Goal: Information Seeking & Learning: Learn about a topic

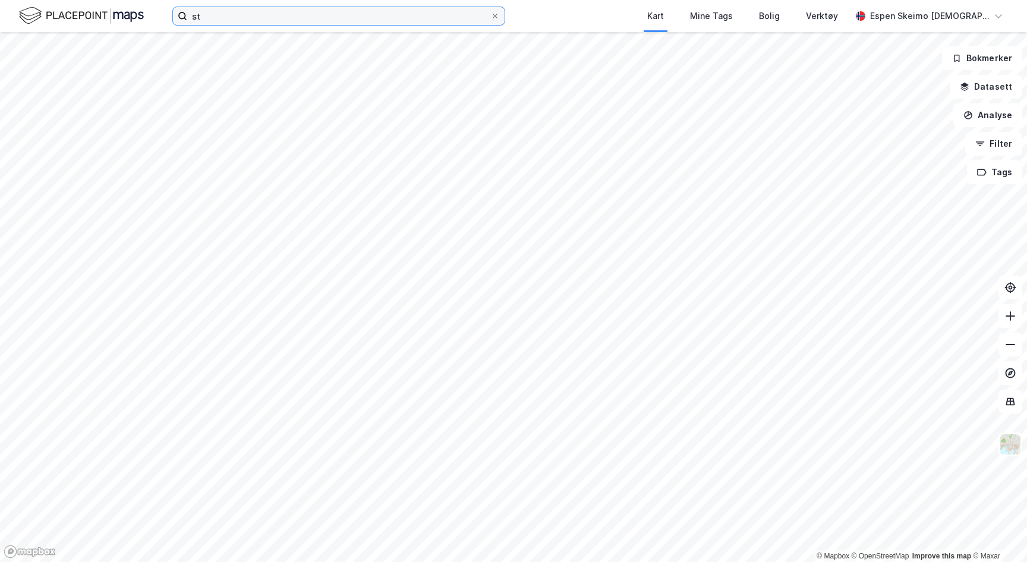
click at [239, 15] on input "st" at bounding box center [338, 16] width 303 height 18
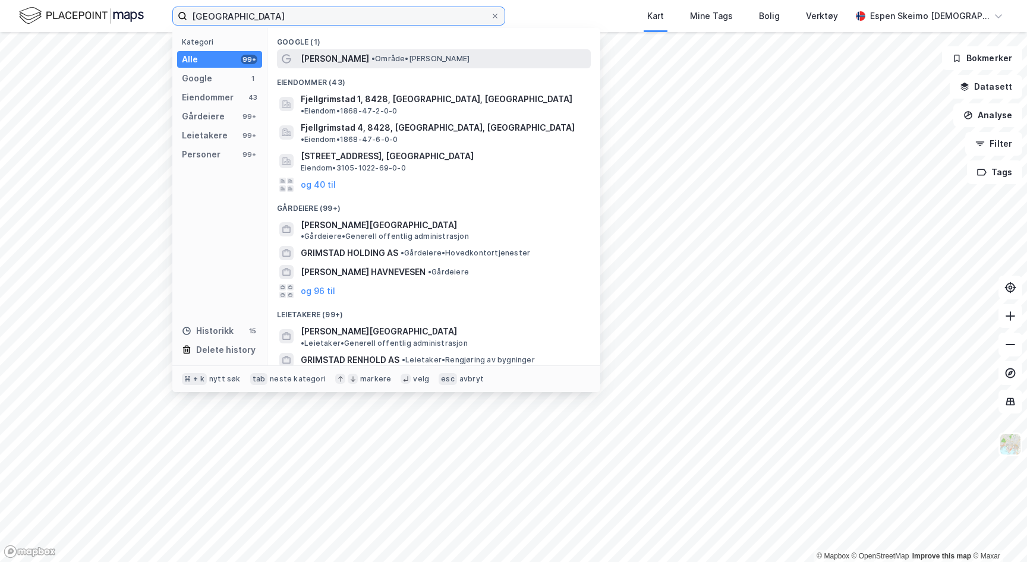
type input "[GEOGRAPHIC_DATA]"
click at [329, 57] on span "[PERSON_NAME]" at bounding box center [335, 59] width 68 height 14
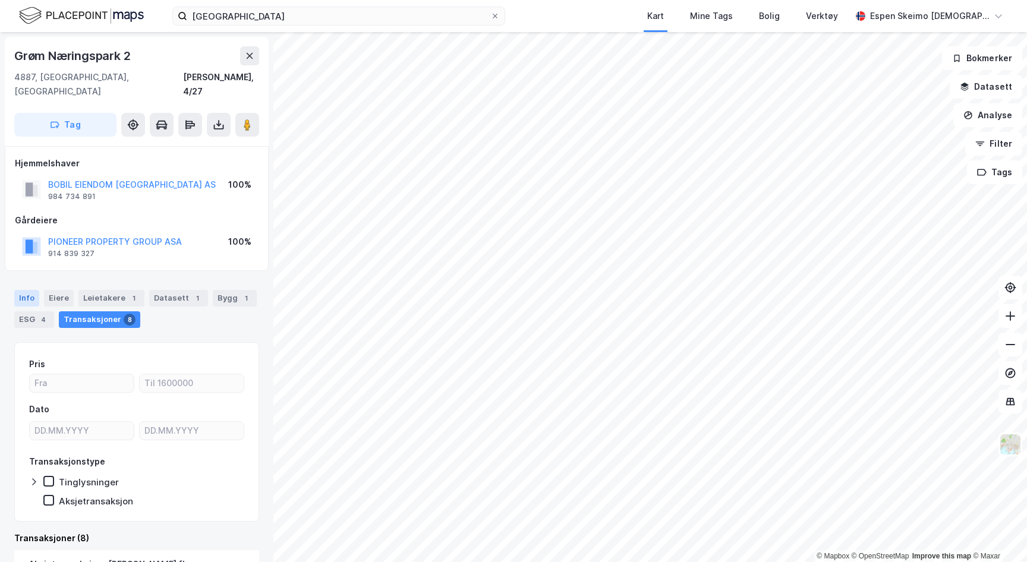
click at [33, 290] on div "Info" at bounding box center [26, 298] width 25 height 17
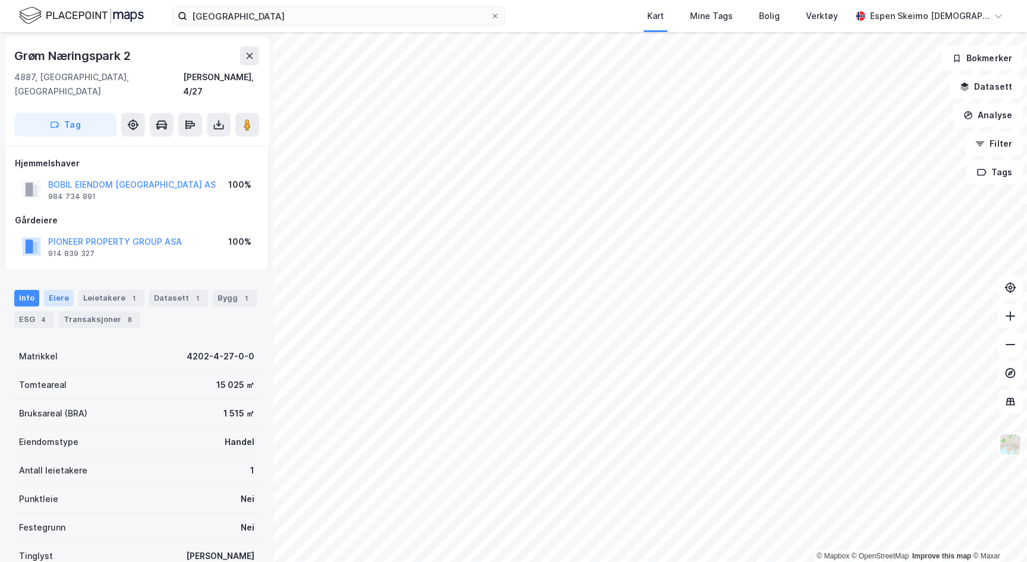
click at [56, 290] on div "Eiere" at bounding box center [59, 298] width 30 height 17
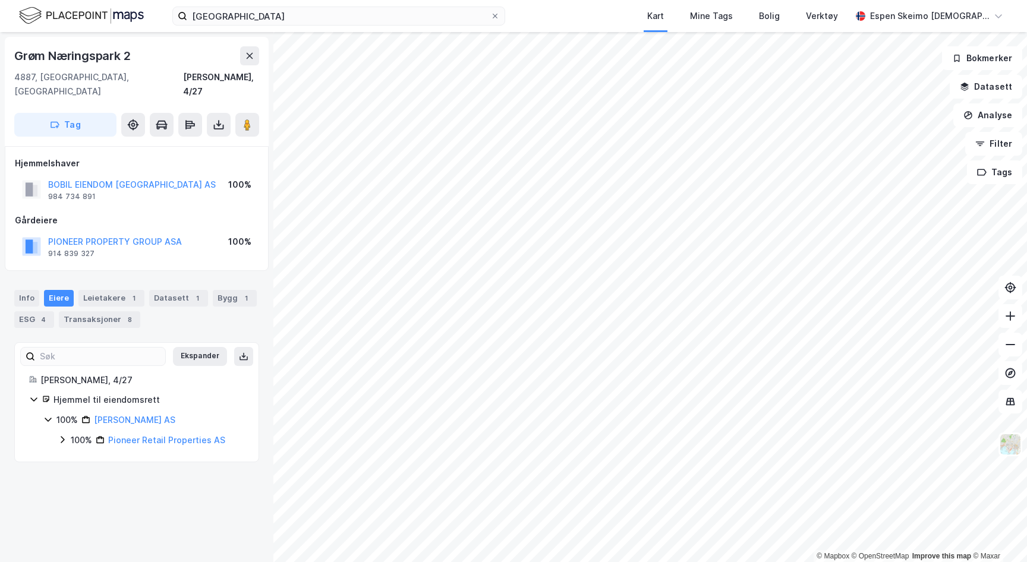
click at [76, 433] on div "100%" at bounding box center [81, 440] width 21 height 14
click at [81, 453] on div "100% Pioneer Property Group ASA" at bounding box center [158, 460] width 172 height 14
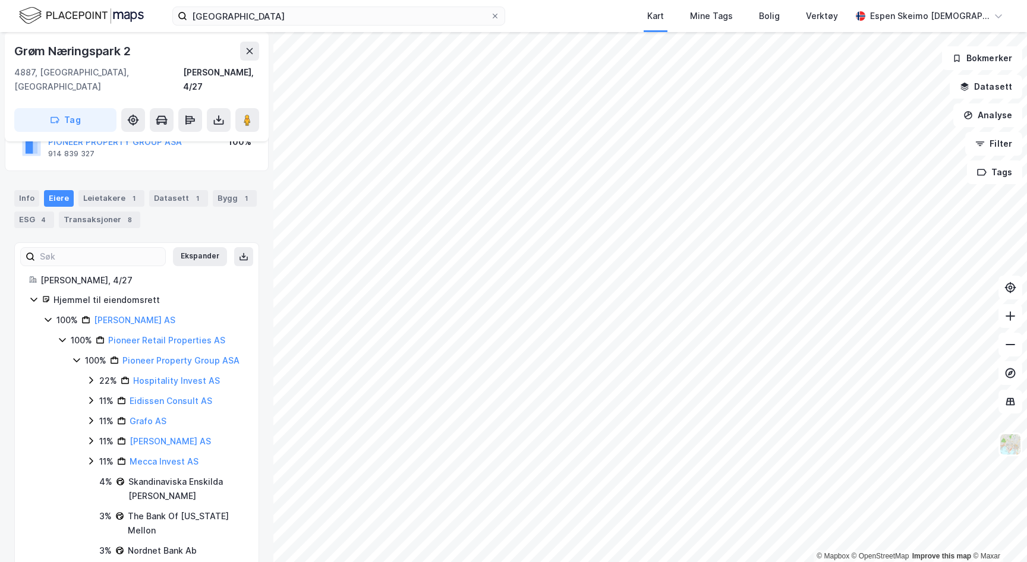
scroll to position [102, 0]
click at [94, 373] on icon at bounding box center [91, 378] width 10 height 10
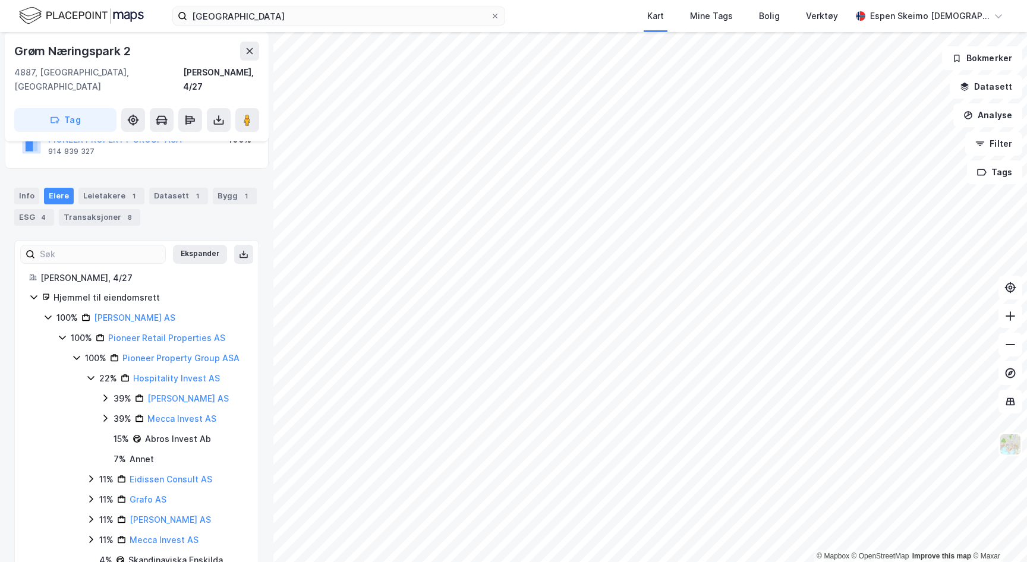
click at [109, 393] on icon at bounding box center [105, 398] width 10 height 10
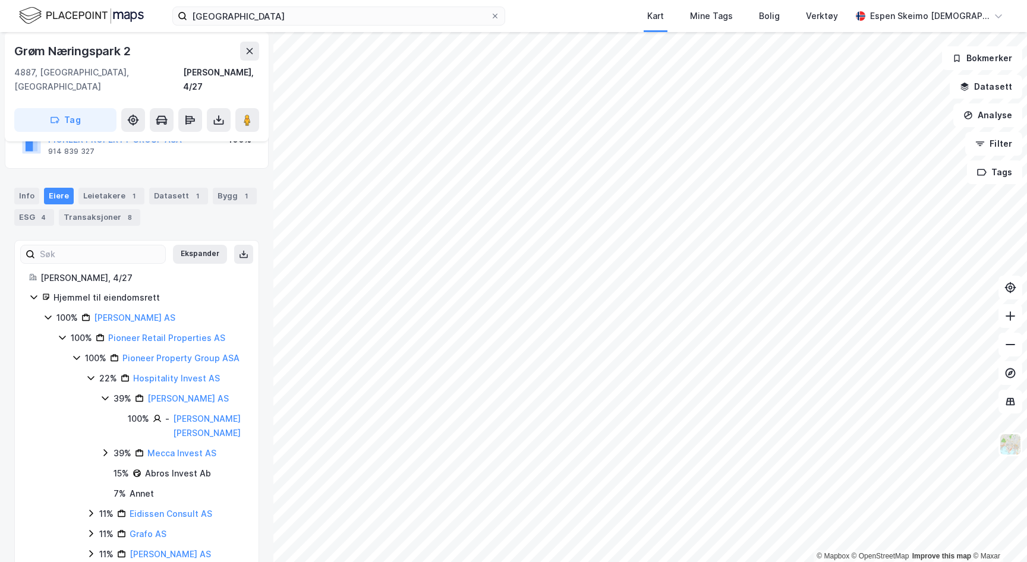
click at [109, 393] on icon at bounding box center [105, 398] width 10 height 10
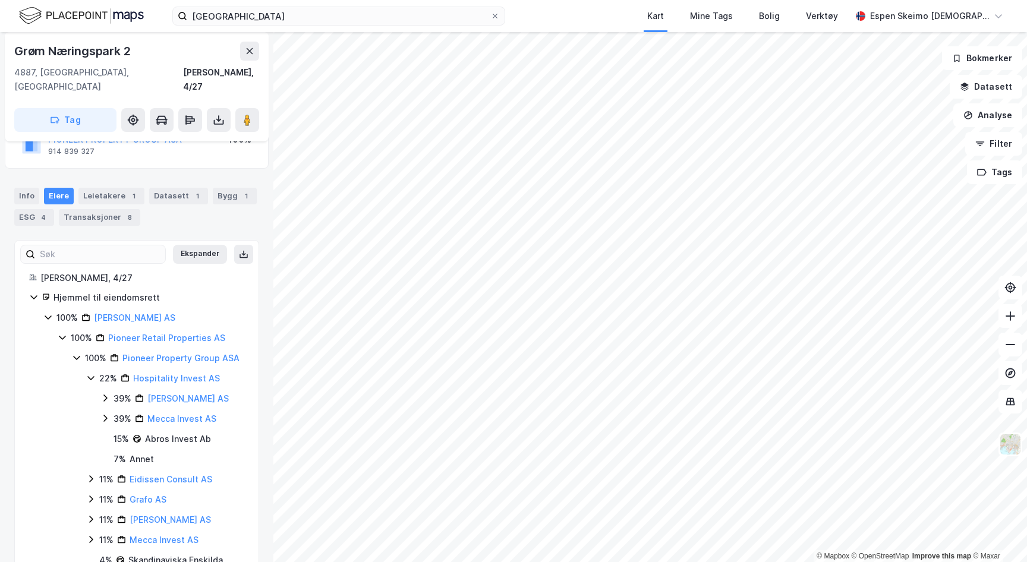
click at [109, 393] on icon at bounding box center [105, 398] width 10 height 10
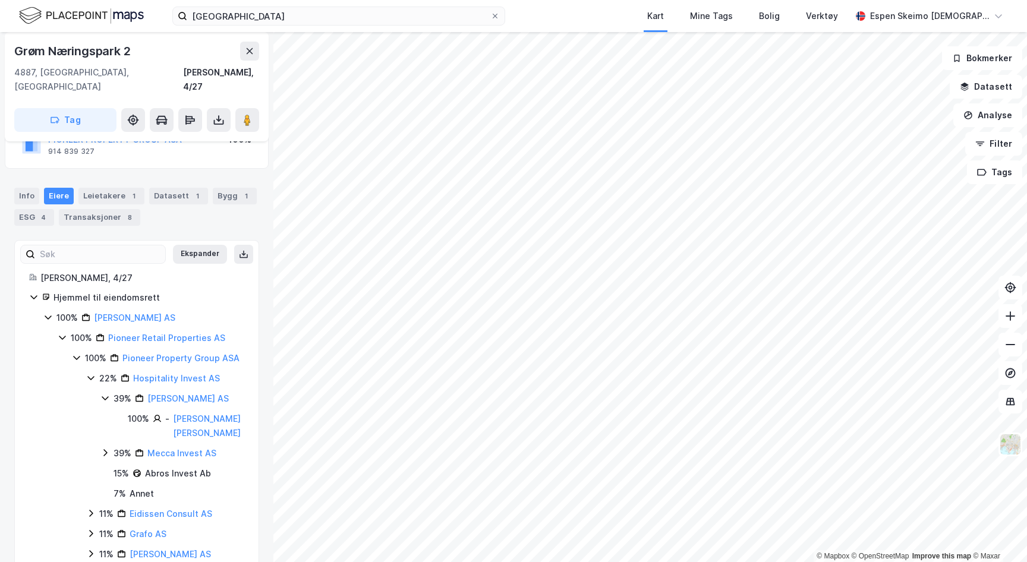
click at [110, 446] on div "39% Mecca Invest AS" at bounding box center [172, 453] width 144 height 14
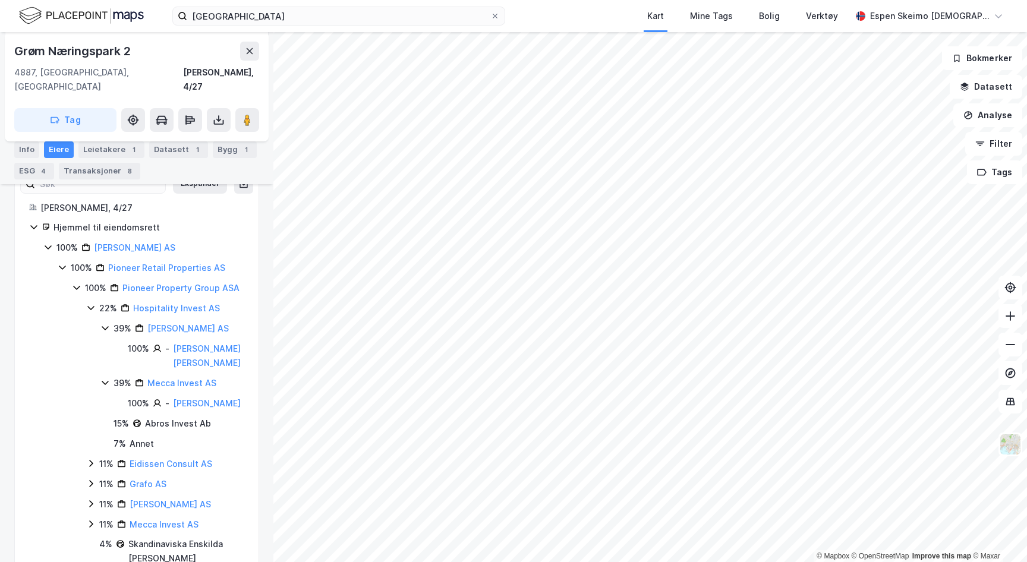
scroll to position [192, 0]
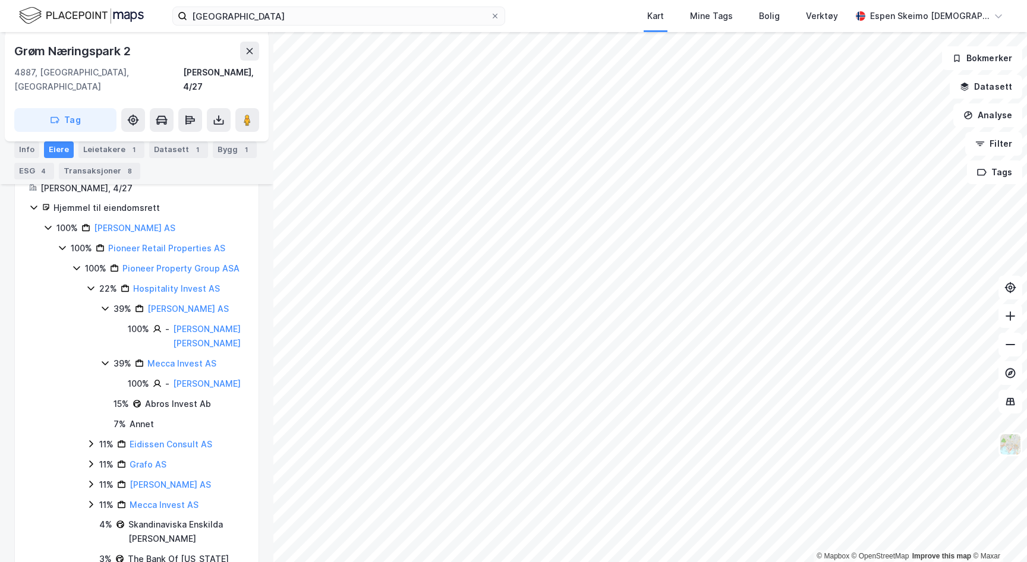
click at [102, 437] on div "11%" at bounding box center [106, 444] width 14 height 14
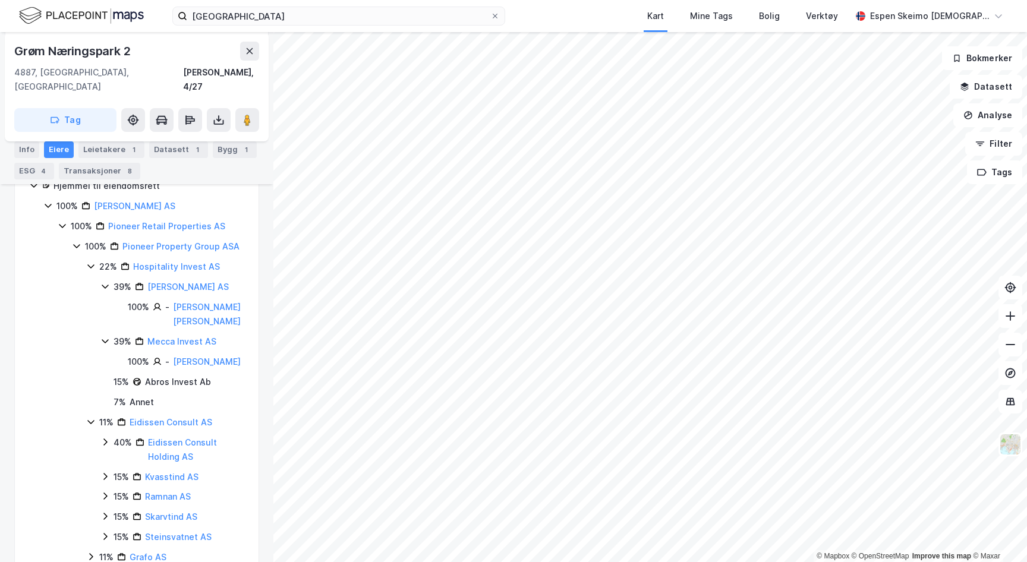
scroll to position [226, 0]
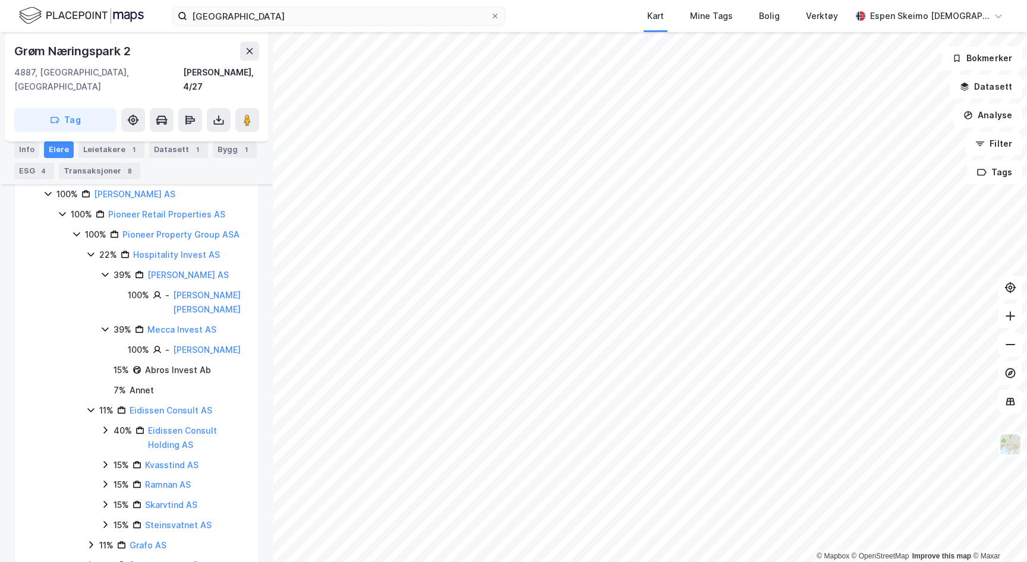
click at [115, 424] on div "40%" at bounding box center [122, 431] width 18 height 14
click at [113, 487] on div "15% Kvasstind AS" at bounding box center [172, 485] width 144 height 14
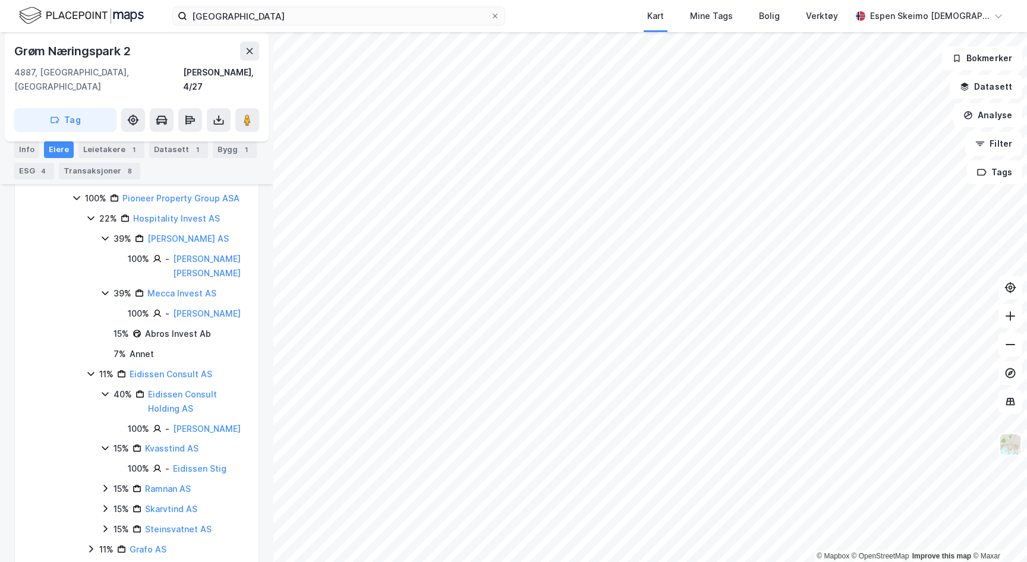
scroll to position [269, 0]
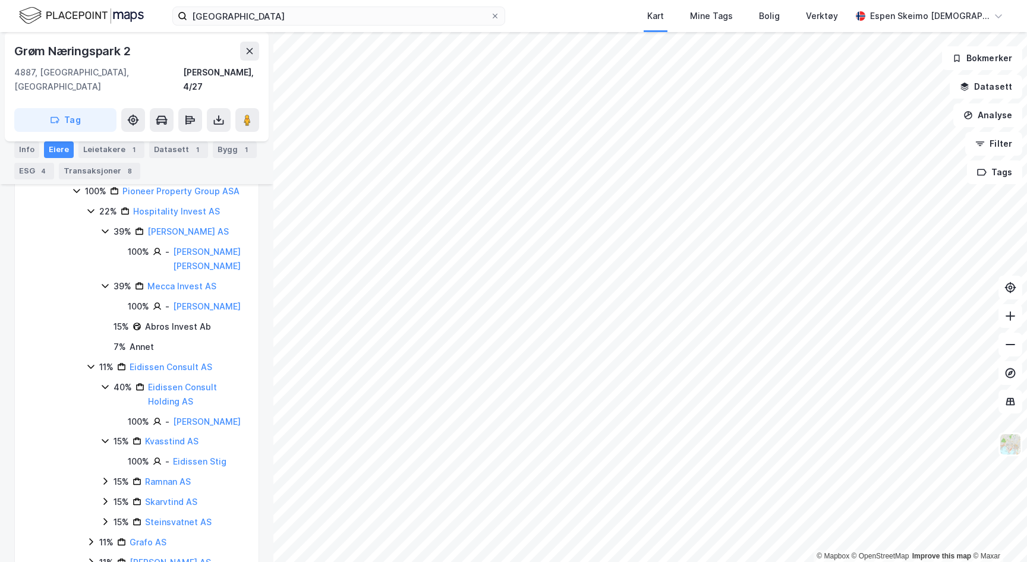
click at [109, 445] on icon at bounding box center [105, 441] width 10 height 10
click at [111, 380] on div "40% Eidissen Consult Holding AS" at bounding box center [172, 394] width 144 height 29
click at [100, 360] on div "11%" at bounding box center [106, 367] width 14 height 14
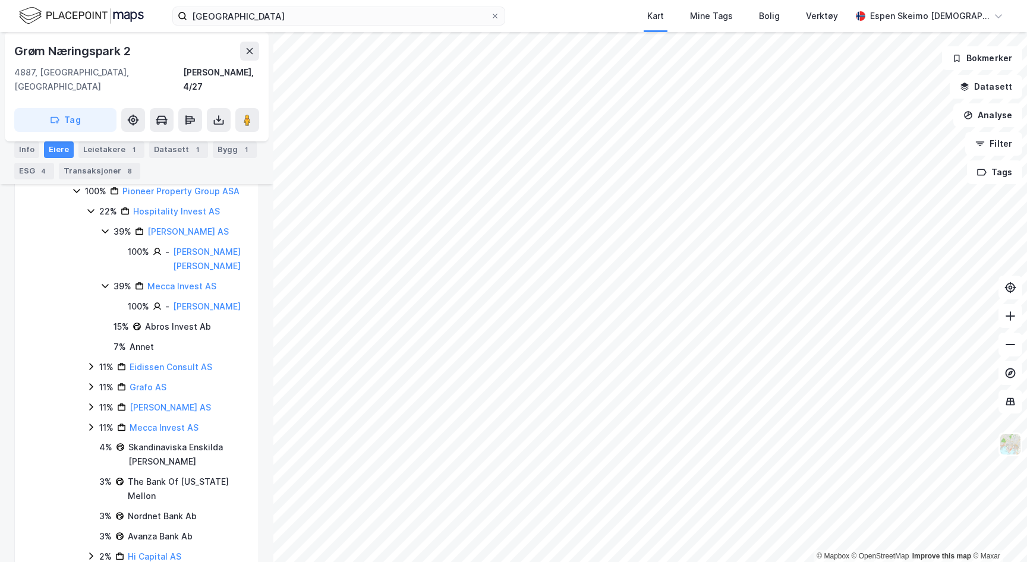
click at [110, 279] on div "39% Mecca Invest AS" at bounding box center [172, 286] width 144 height 14
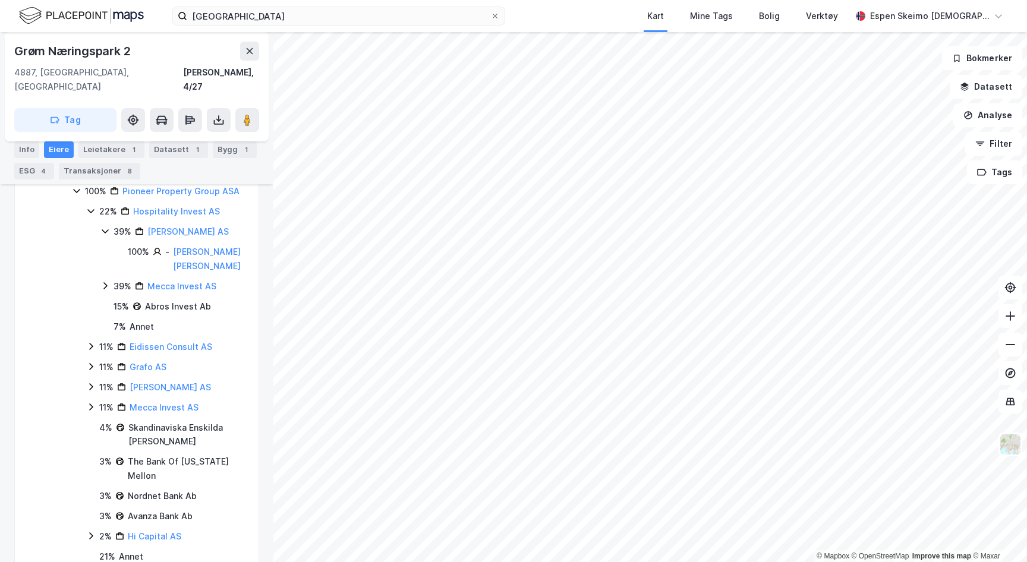
click at [105, 281] on icon at bounding box center [105, 286] width 10 height 10
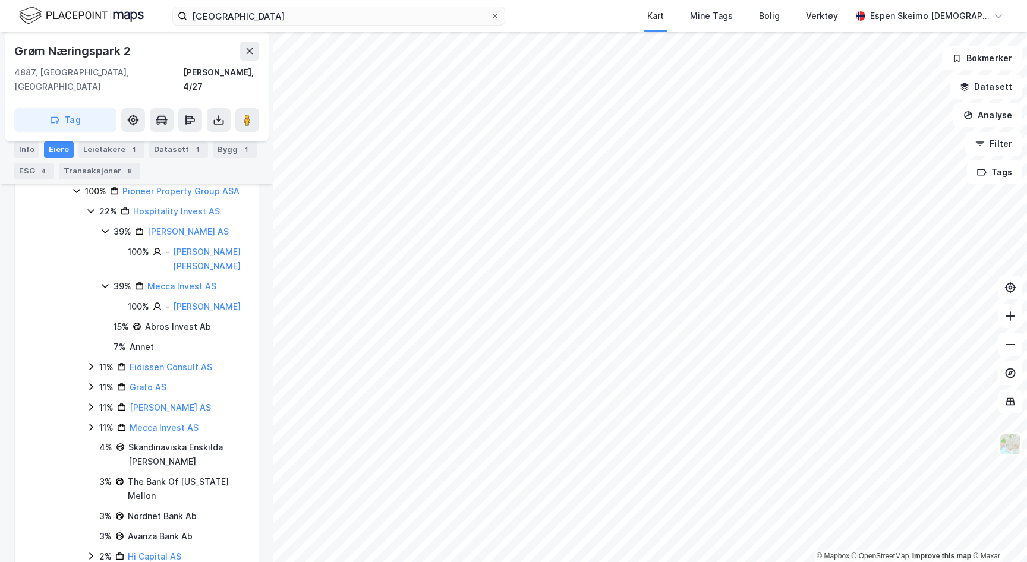
click at [105, 281] on icon at bounding box center [105, 286] width 10 height 10
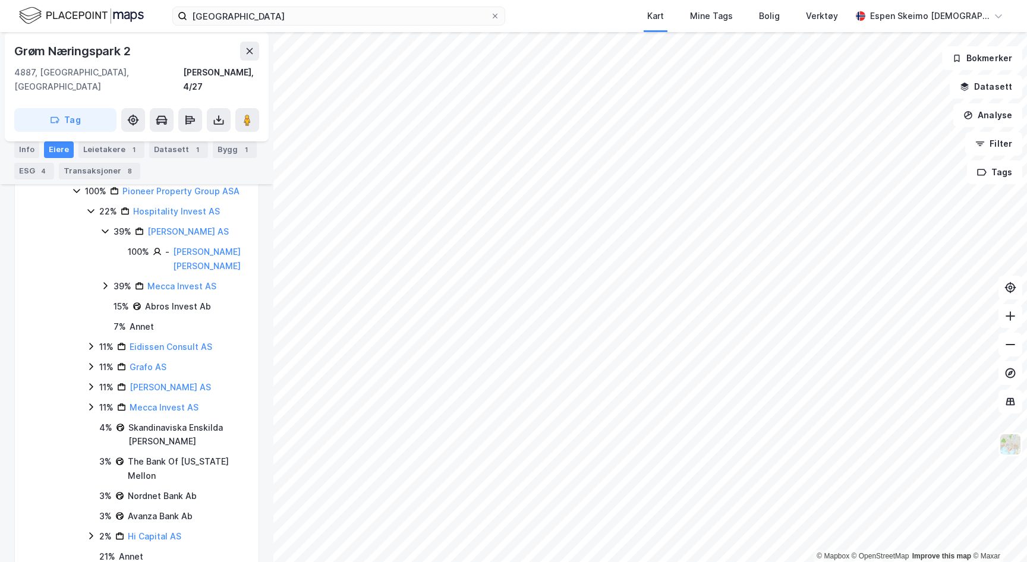
click at [106, 226] on icon at bounding box center [105, 231] width 10 height 10
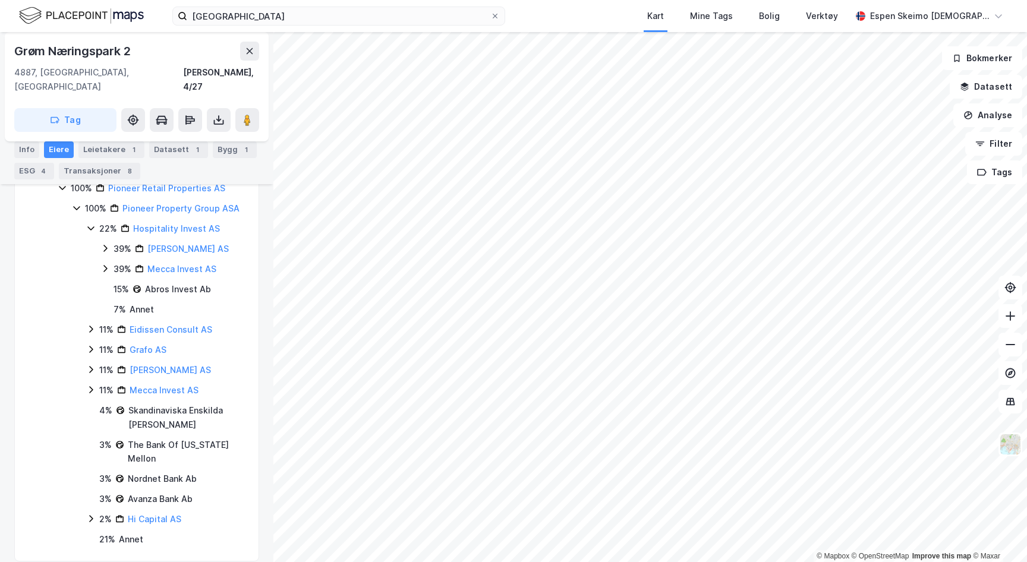
click at [91, 223] on icon at bounding box center [91, 228] width 10 height 10
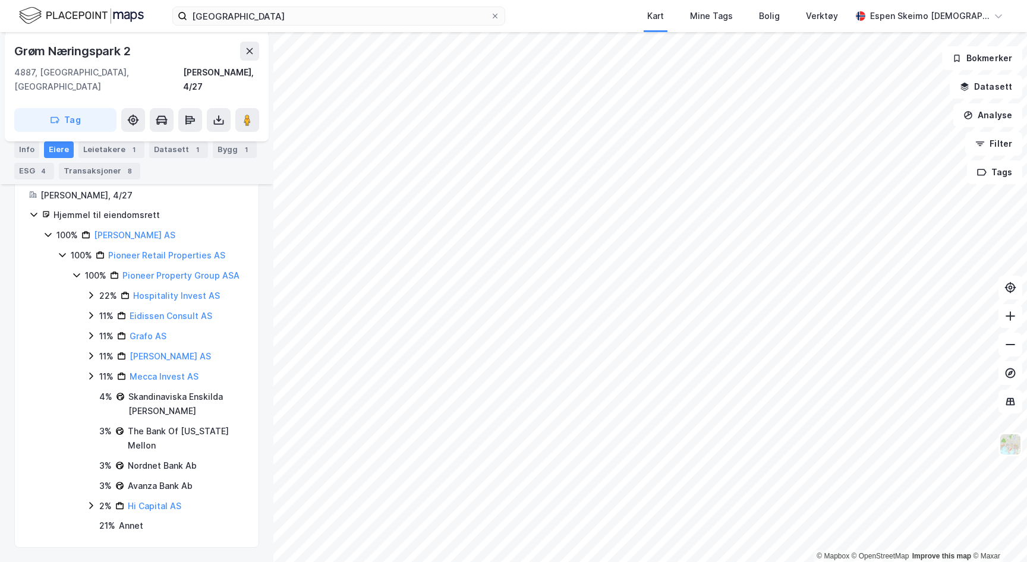
scroll to position [171, 0]
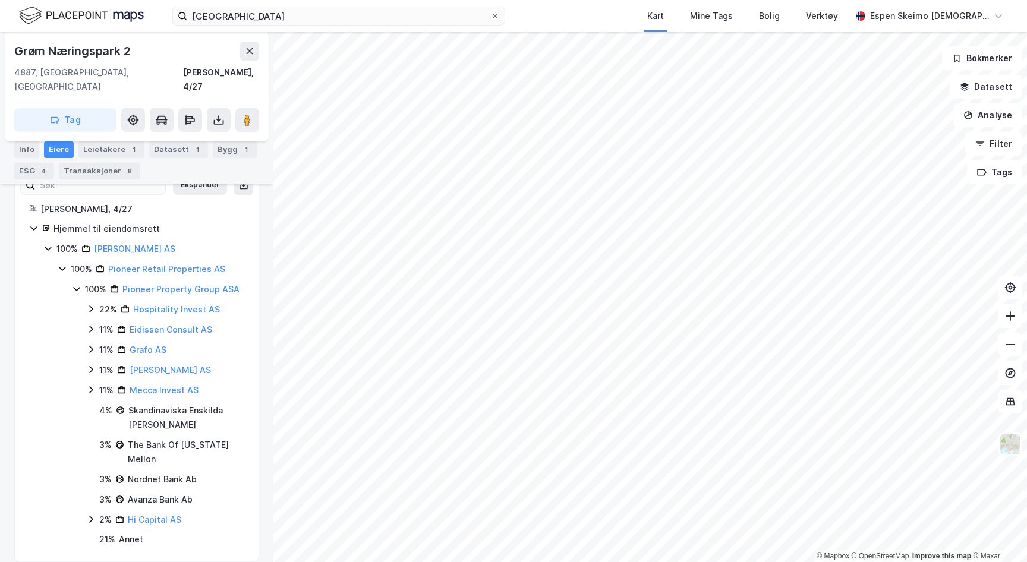
click at [71, 242] on div "100%" at bounding box center [66, 249] width 21 height 14
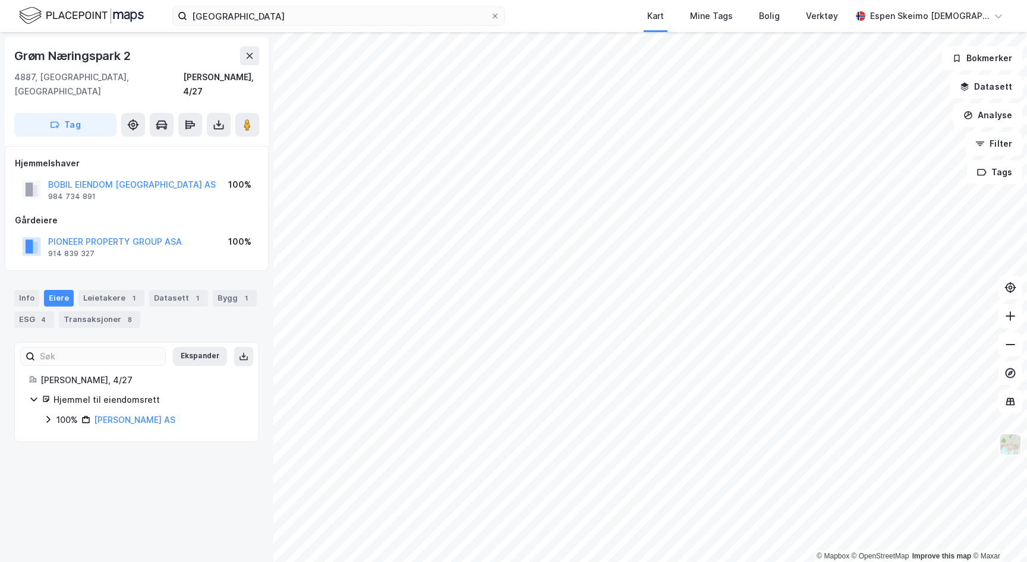
click at [62, 413] on div "100%" at bounding box center [66, 420] width 21 height 14
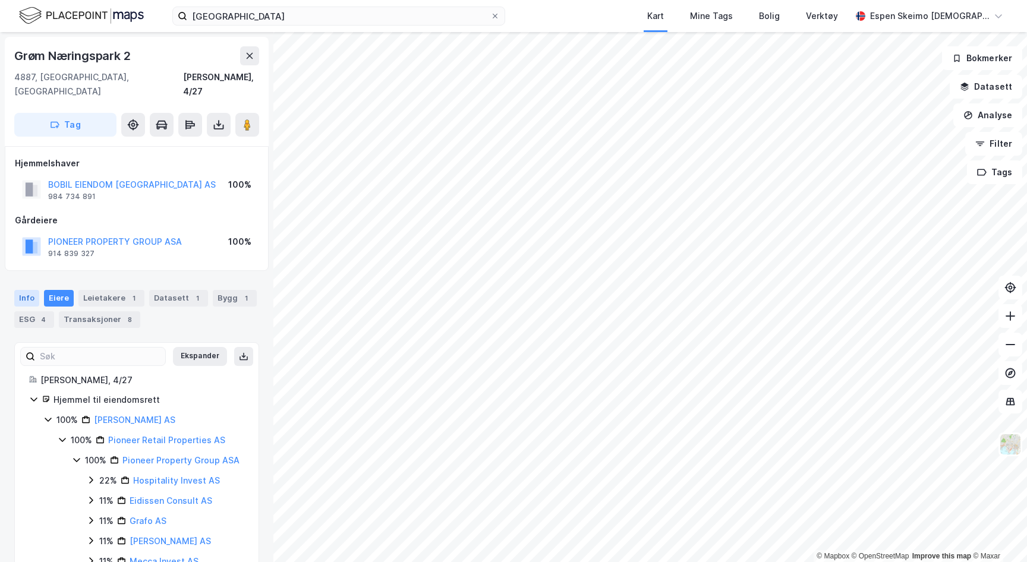
click at [31, 290] on div "Info" at bounding box center [26, 298] width 25 height 17
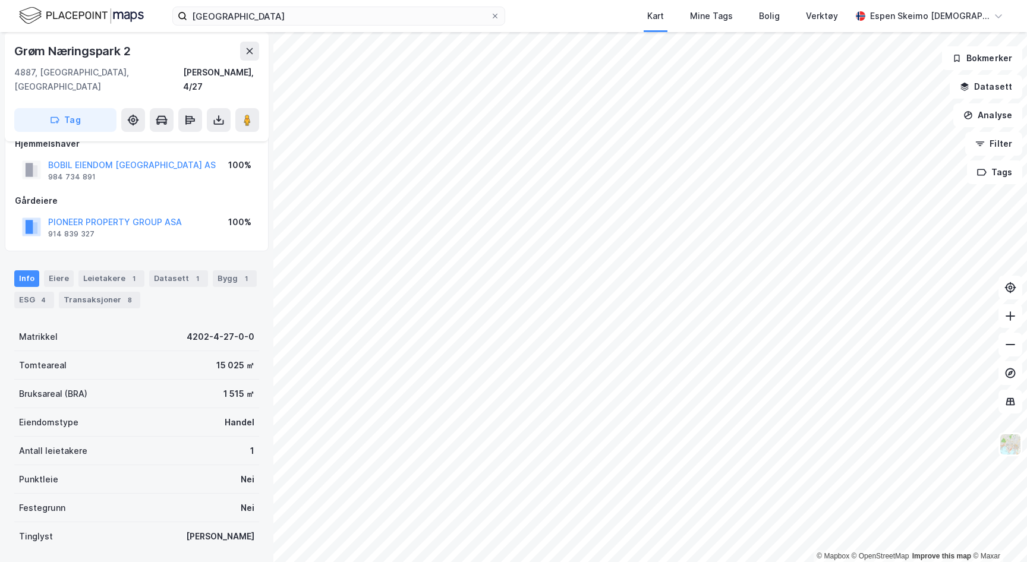
scroll to position [25, 0]
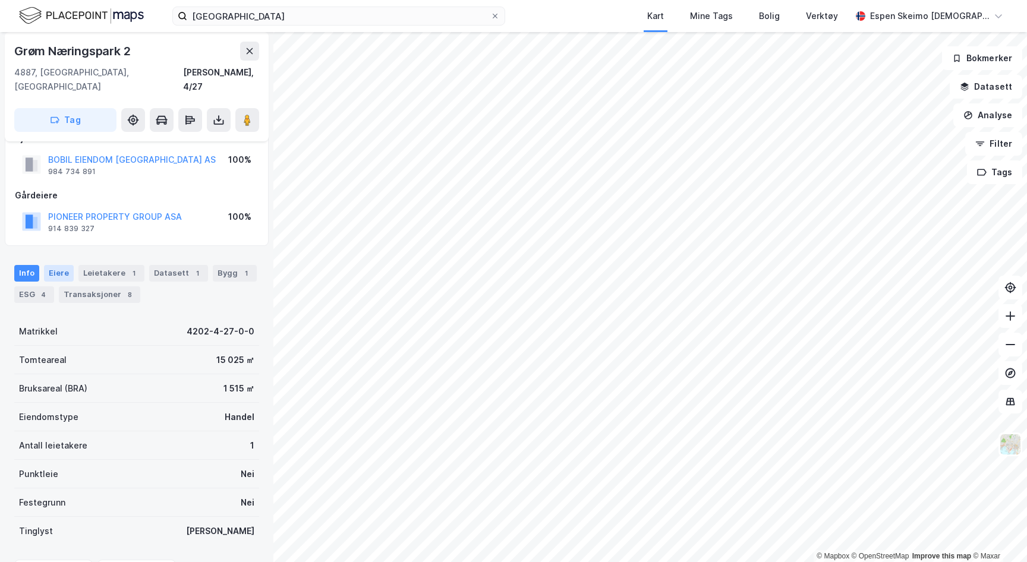
click at [62, 265] on div "Eiere" at bounding box center [59, 273] width 30 height 17
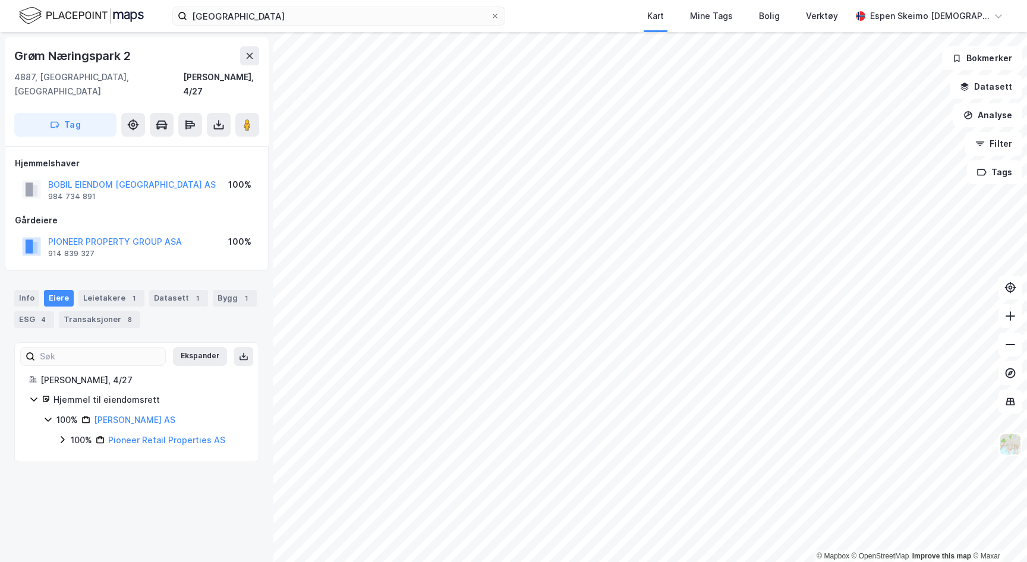
click at [75, 433] on div "100%" at bounding box center [81, 440] width 21 height 14
click at [82, 453] on div "100% Pioneer Property Group ASA" at bounding box center [158, 460] width 172 height 14
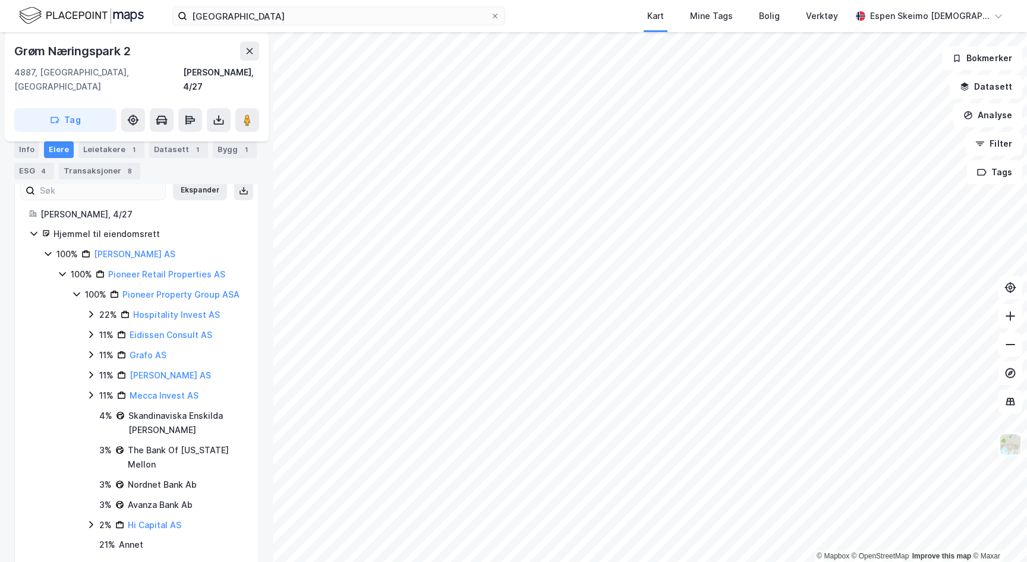
scroll to position [171, 0]
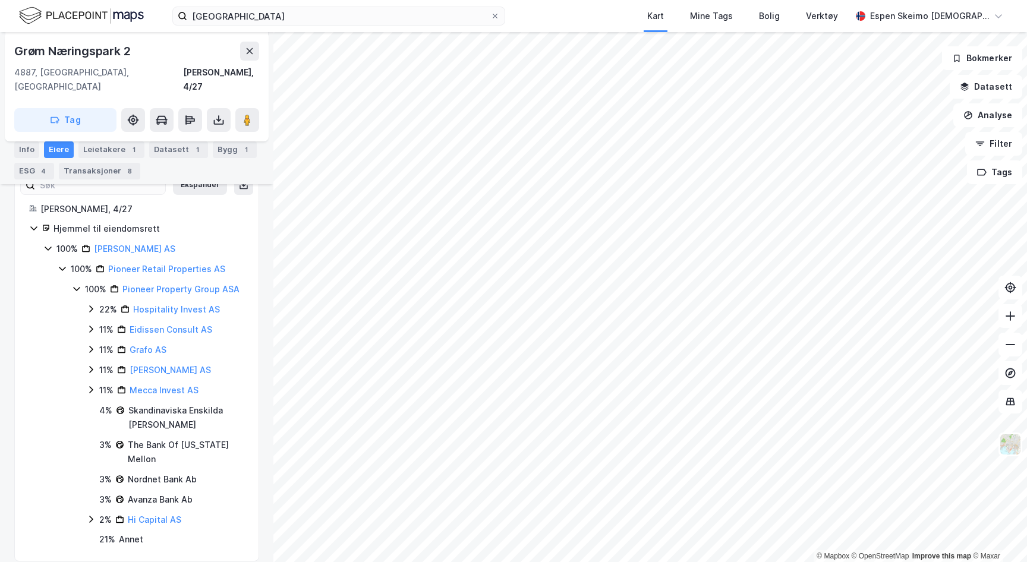
click at [90, 385] on icon at bounding box center [91, 390] width 10 height 10
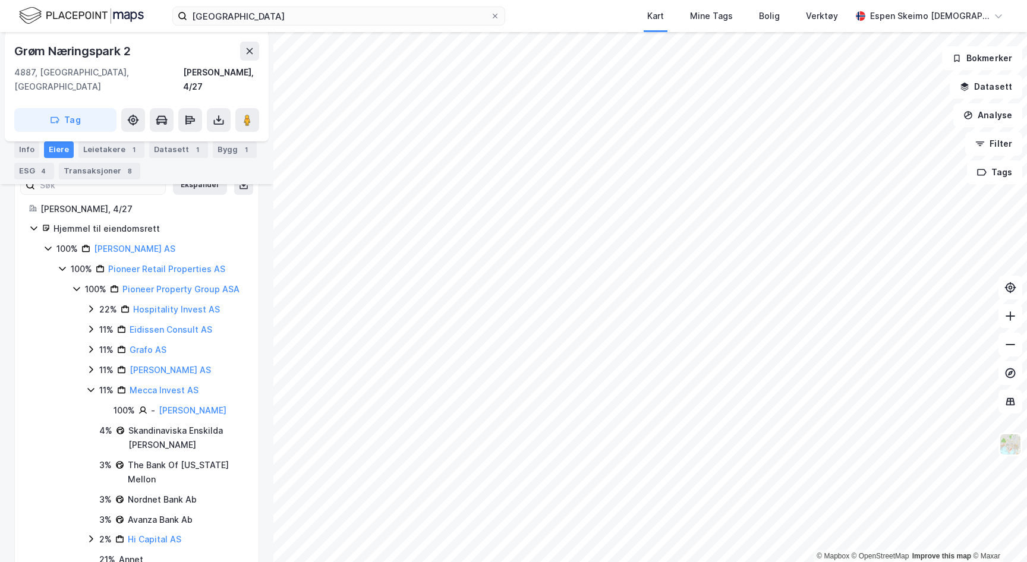
click at [96, 383] on div "11% Mecca Invest AS" at bounding box center [165, 390] width 158 height 14
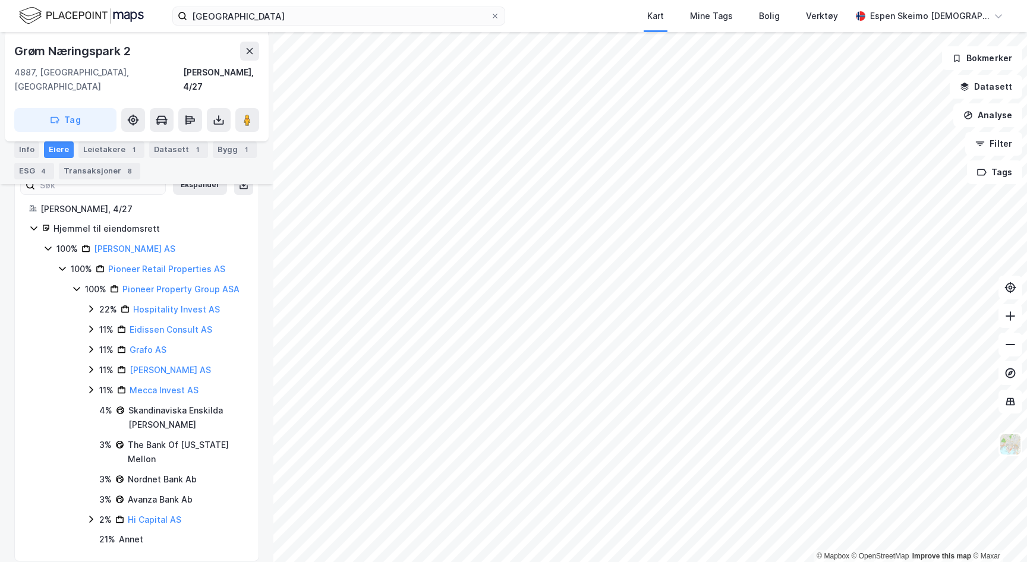
click at [93, 498] on div "22% Hospitality Invest AS 11% Eidissen Consult AS 11% Grafo AS 11% [DEMOGRAPHIC…" at bounding box center [165, 424] width 158 height 244
click at [93, 515] on icon at bounding box center [91, 520] width 10 height 10
click at [100, 383] on div "11%" at bounding box center [106, 390] width 14 height 14
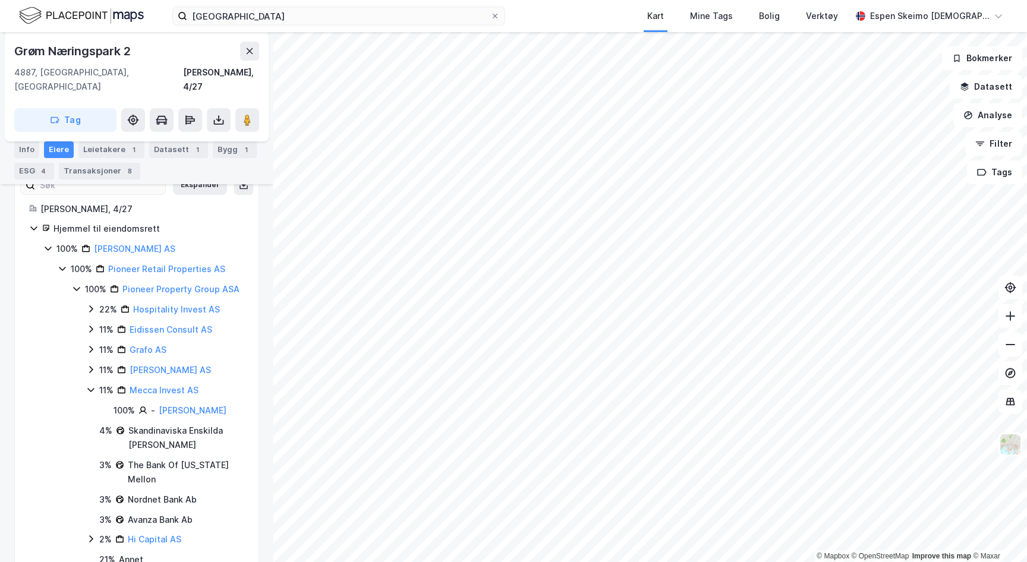
click at [100, 383] on div "11%" at bounding box center [106, 390] width 14 height 14
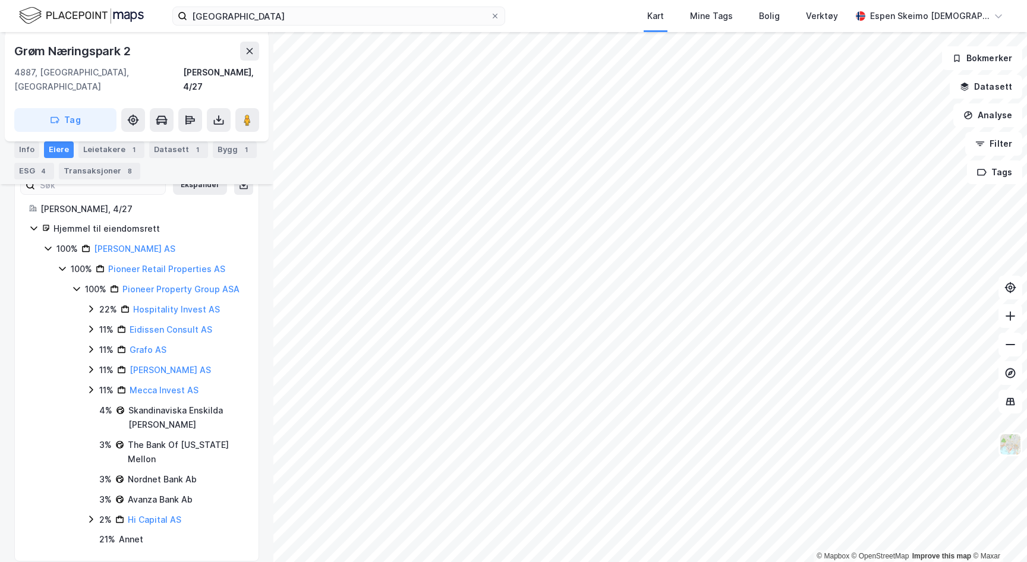
click at [101, 363] on div "11%" at bounding box center [106, 370] width 14 height 14
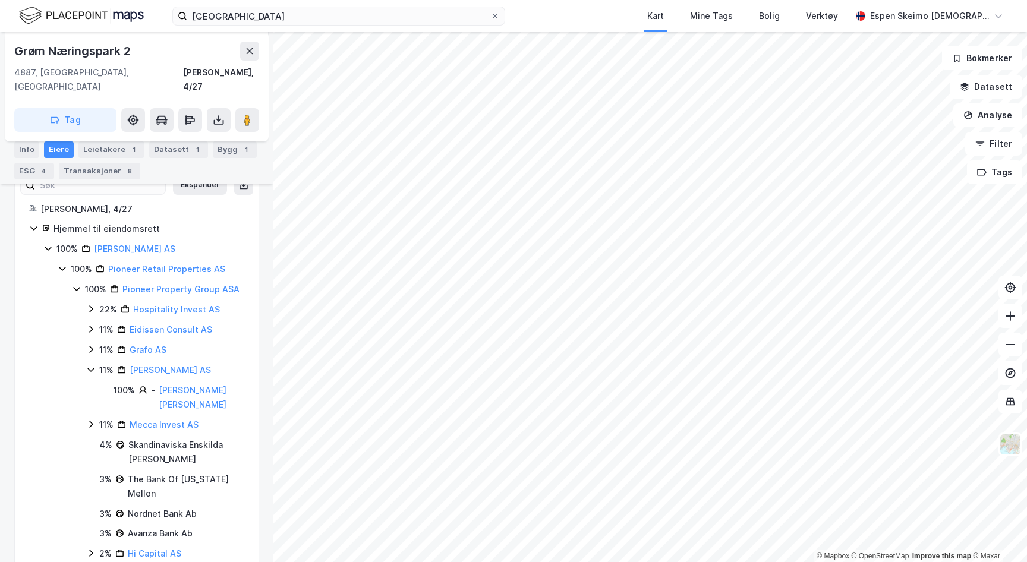
click at [101, 363] on div "11%" at bounding box center [106, 370] width 14 height 14
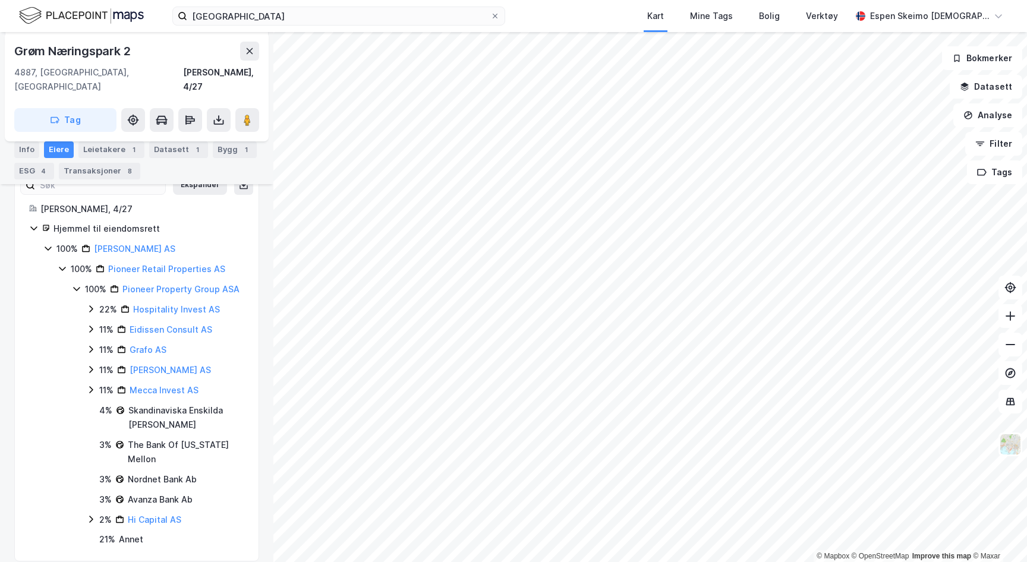
click at [99, 343] on div "11%" at bounding box center [106, 350] width 14 height 14
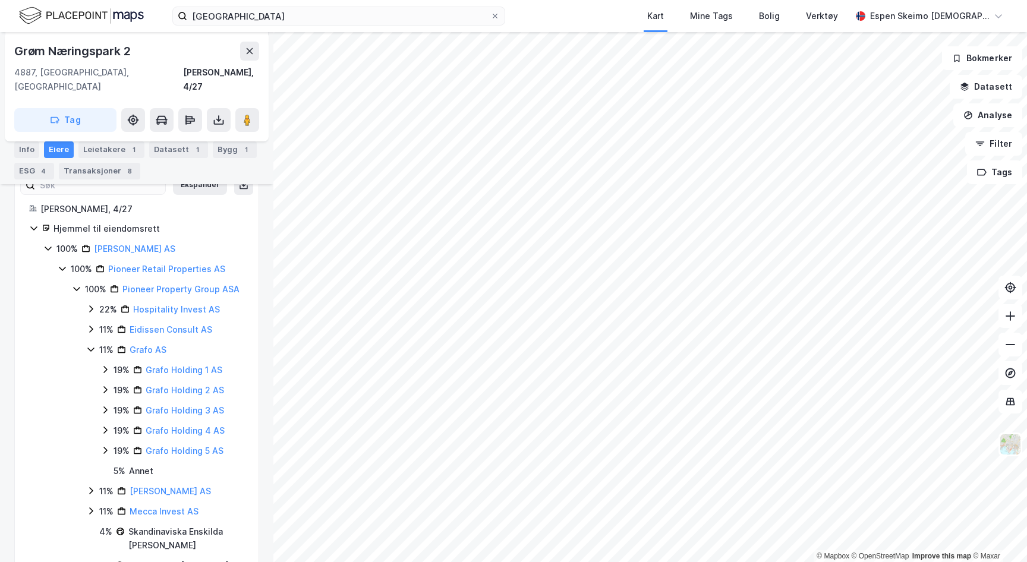
click at [113, 363] on div "19%" at bounding box center [121, 370] width 16 height 14
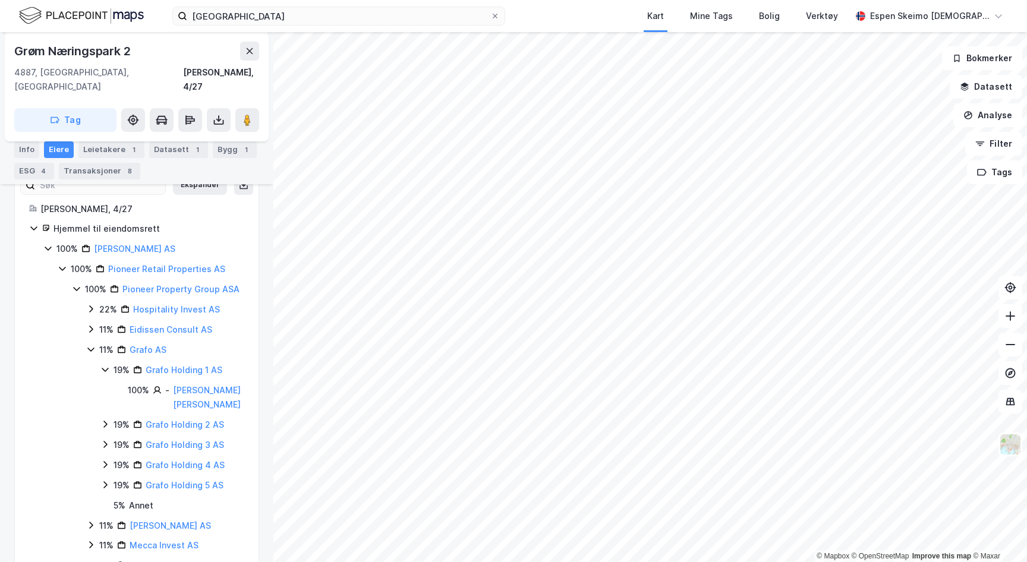
click at [115, 363] on div "19%" at bounding box center [121, 370] width 16 height 14
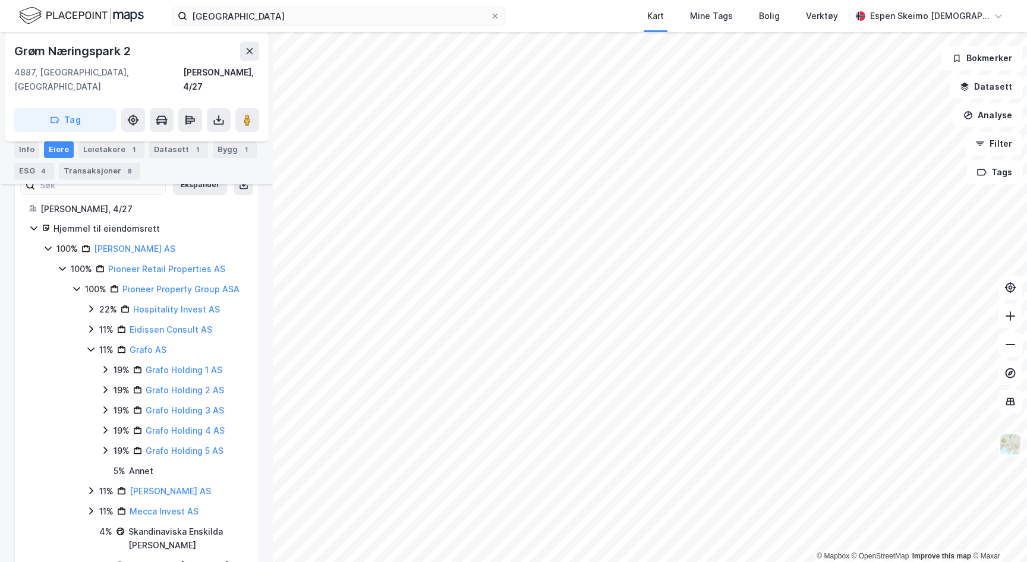
click at [100, 343] on div "11%" at bounding box center [106, 350] width 14 height 14
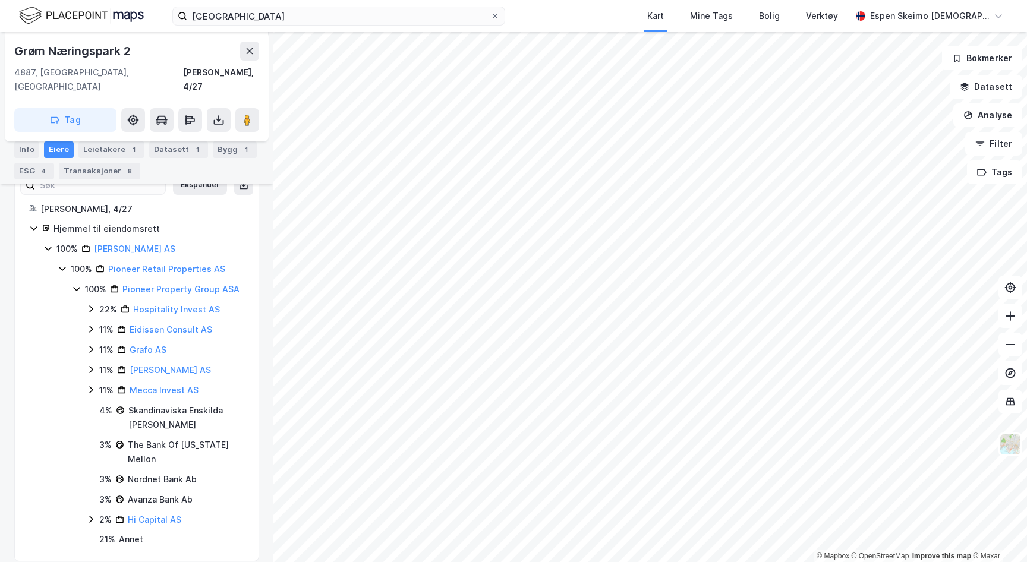
click at [102, 363] on div "11%" at bounding box center [106, 370] width 14 height 14
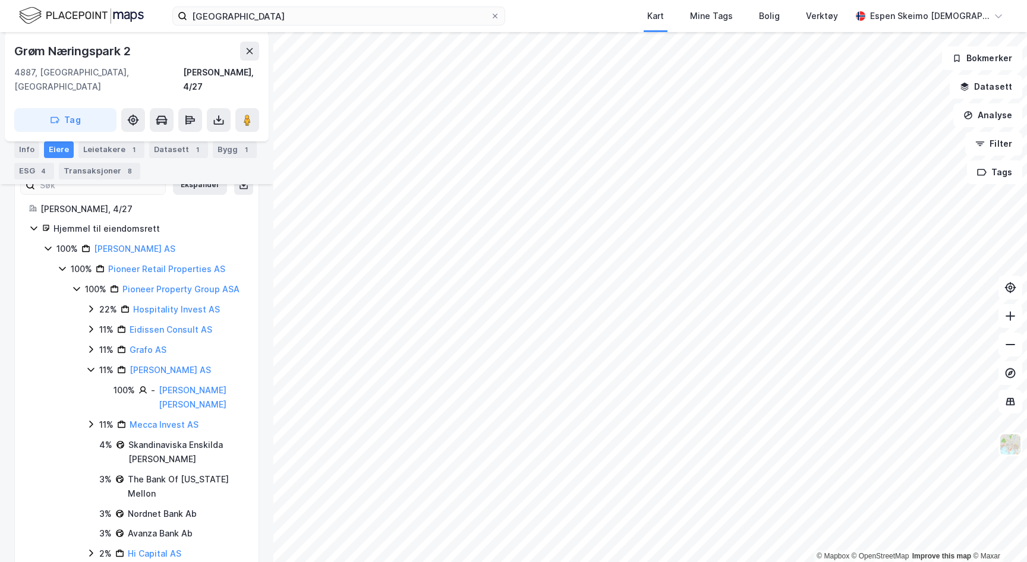
click at [102, 363] on div "11%" at bounding box center [106, 370] width 14 height 14
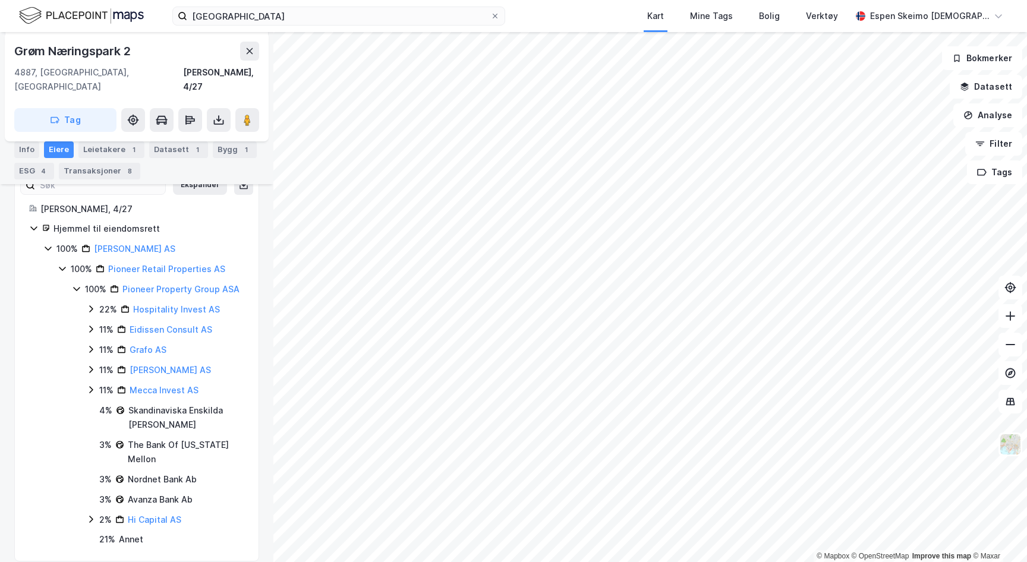
click at [105, 383] on div "11%" at bounding box center [106, 390] width 14 height 14
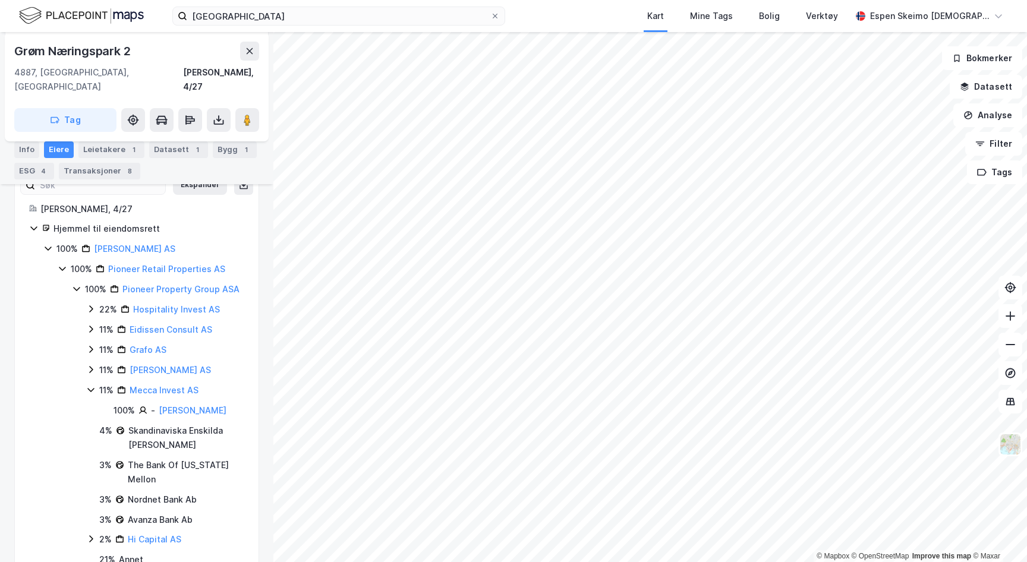
click at [105, 383] on div "11%" at bounding box center [106, 390] width 14 height 14
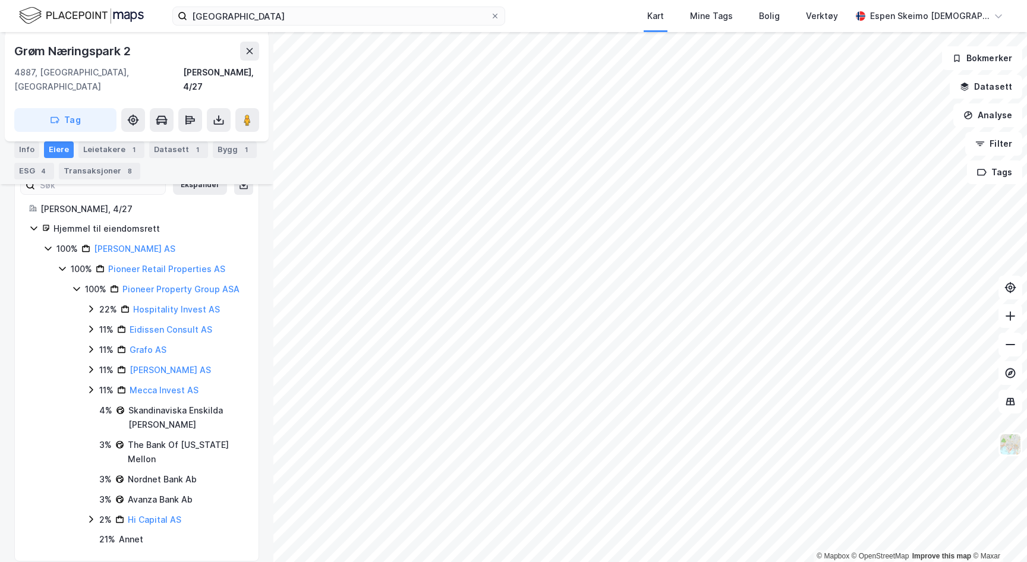
click at [99, 363] on div "11%" at bounding box center [106, 370] width 14 height 14
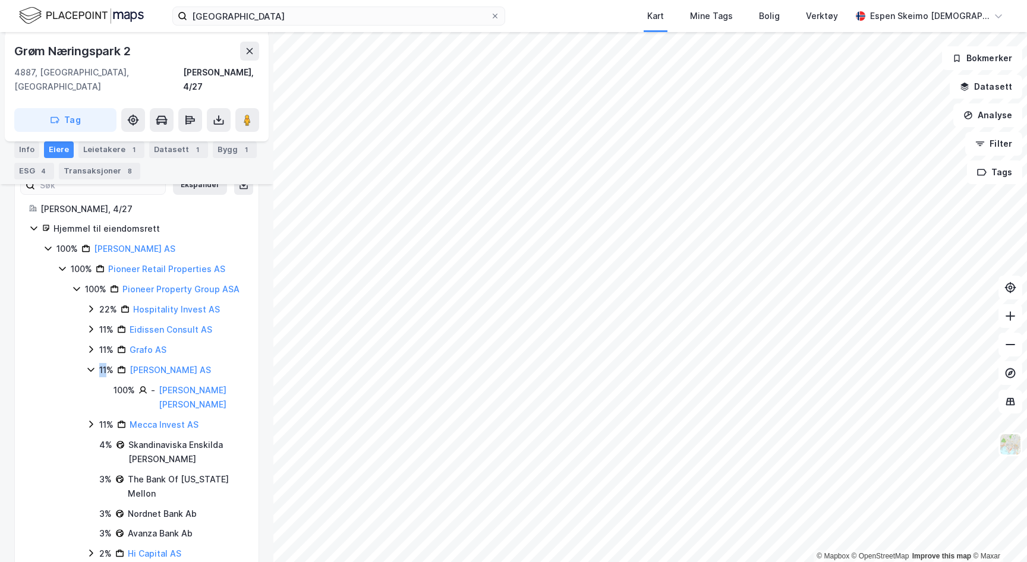
click at [99, 363] on div "11%" at bounding box center [106, 370] width 14 height 14
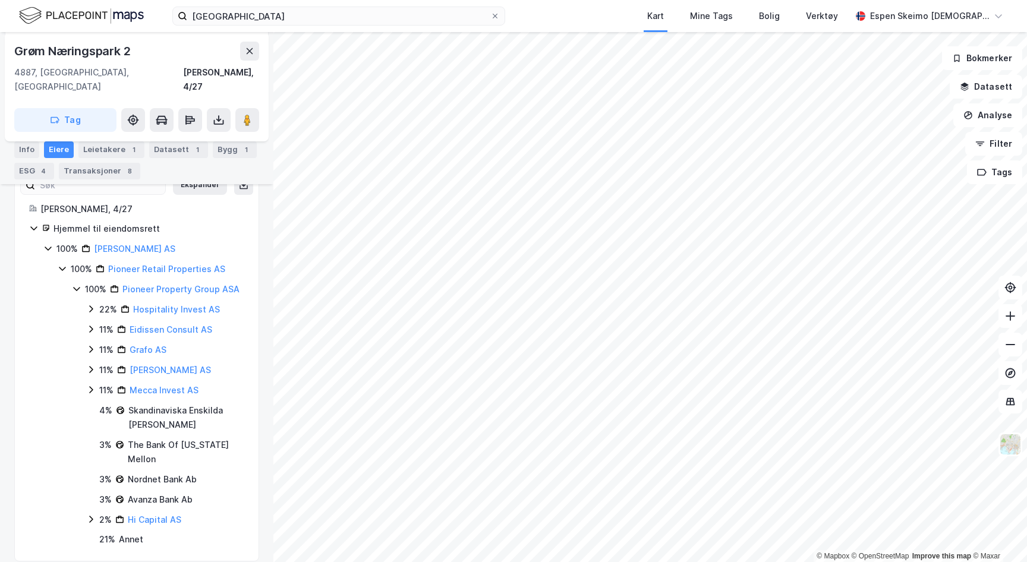
click at [99, 383] on div "11%" at bounding box center [106, 390] width 14 height 14
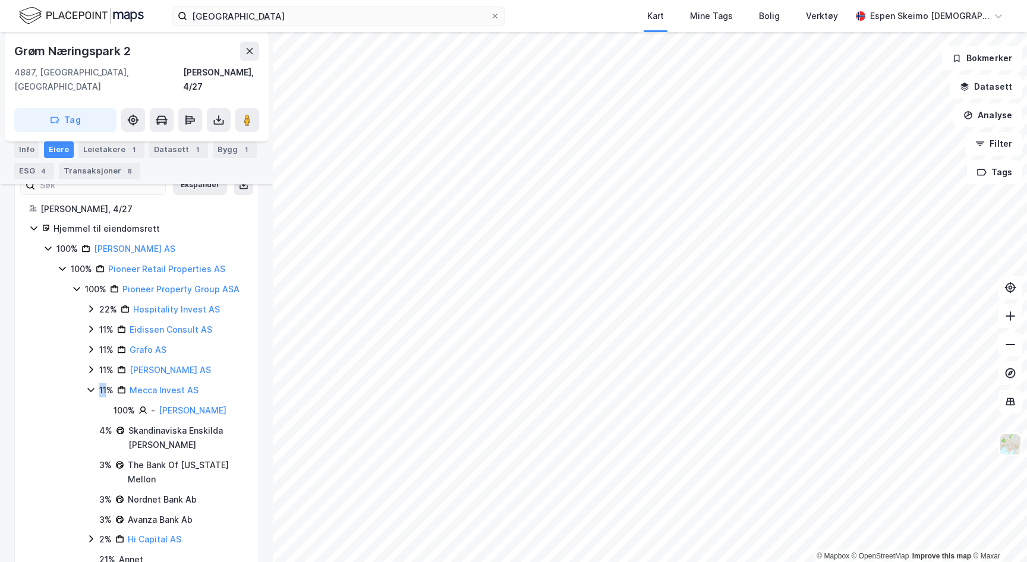
click at [99, 383] on div "11%" at bounding box center [106, 390] width 14 height 14
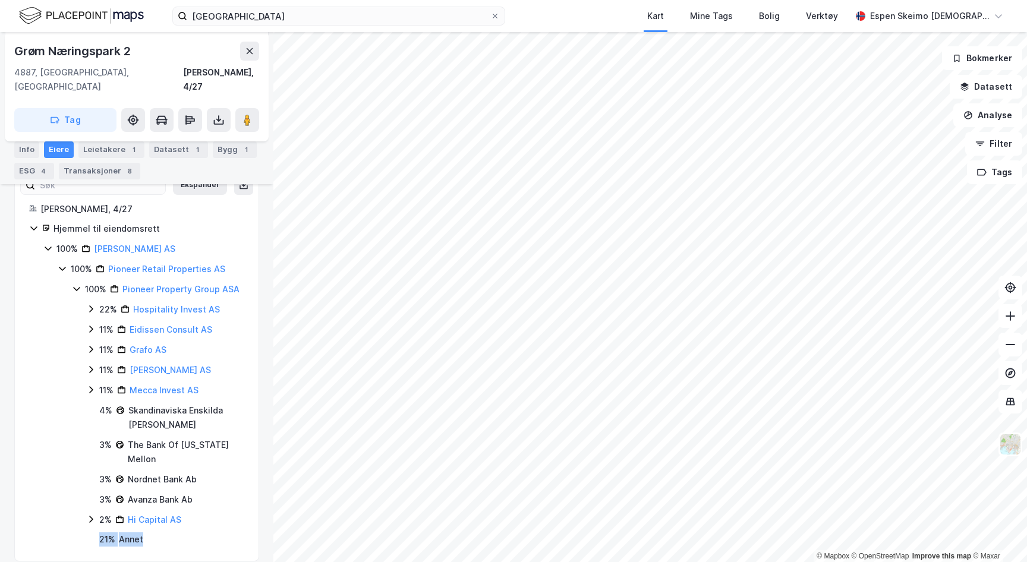
drag, startPoint x: 101, startPoint y: 525, endPoint x: 160, endPoint y: 531, distance: 59.1
click at [159, 532] on div "21 % Annet" at bounding box center [171, 539] width 145 height 14
click at [70, 316] on div "100% Pioneer Retail Properties AS 100% Pioneer Property Group ASA 22% Hospitali…" at bounding box center [151, 404] width 187 height 285
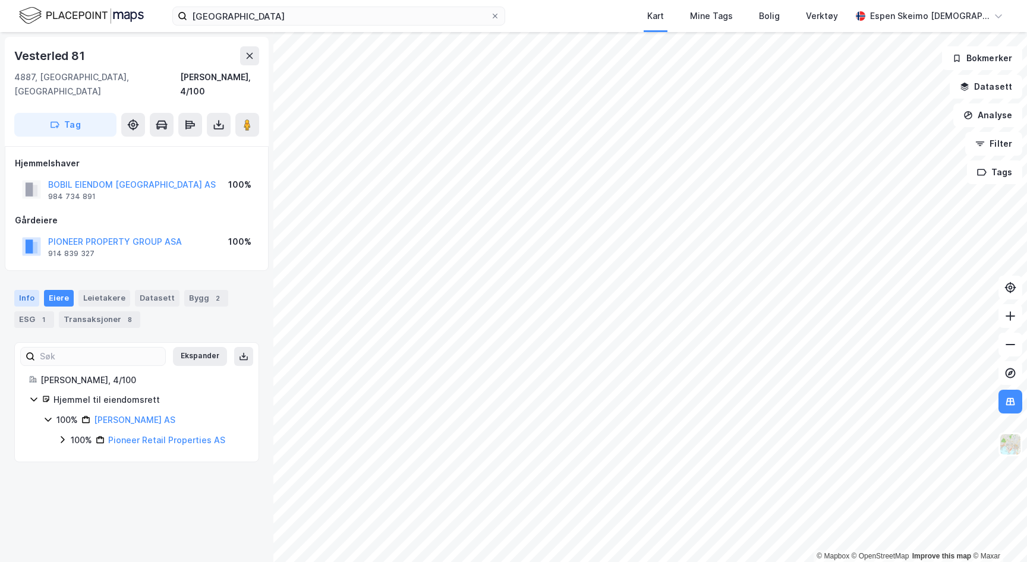
click at [29, 290] on div "Info" at bounding box center [26, 298] width 25 height 17
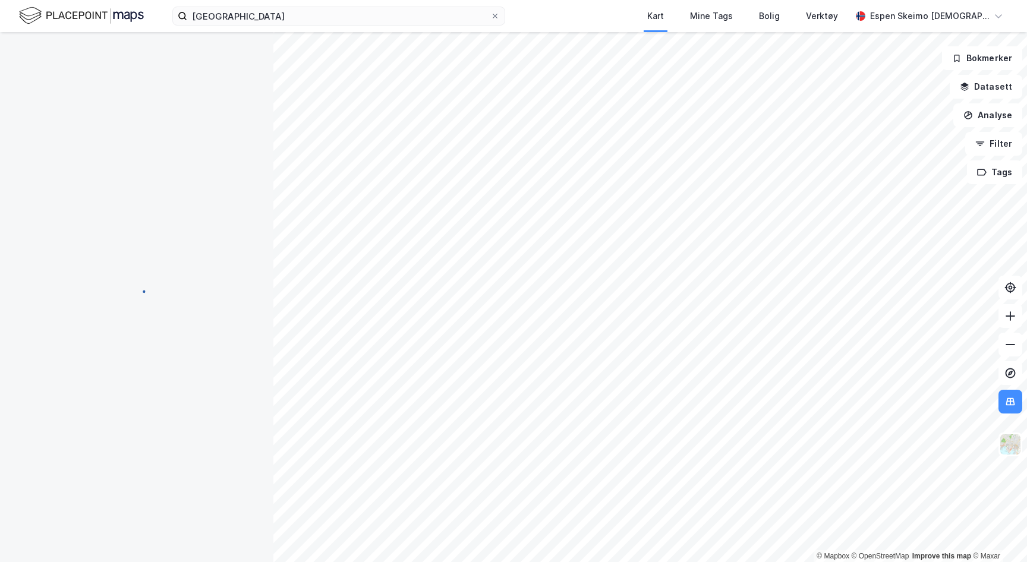
scroll to position [84, 0]
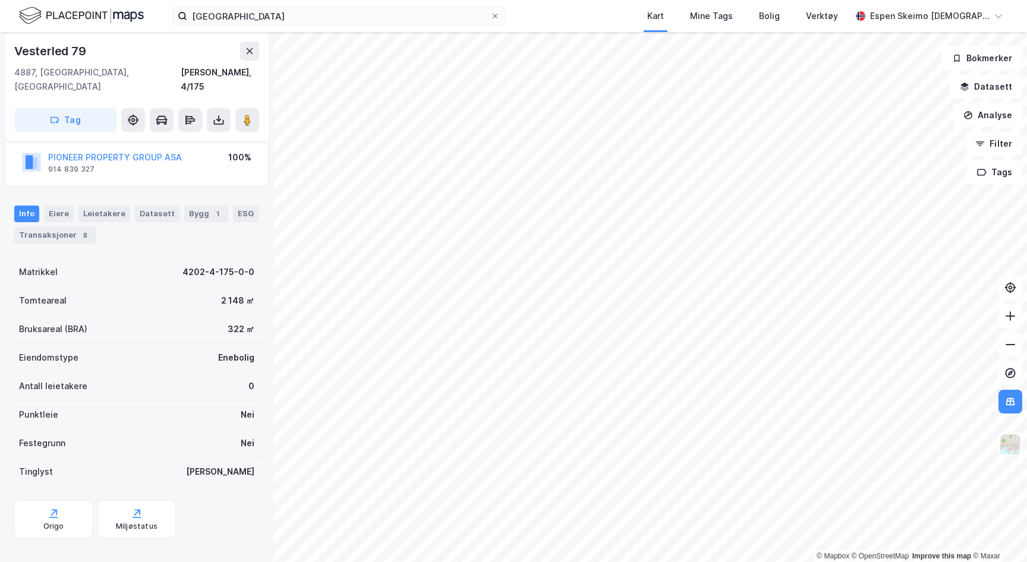
scroll to position [84, 0]
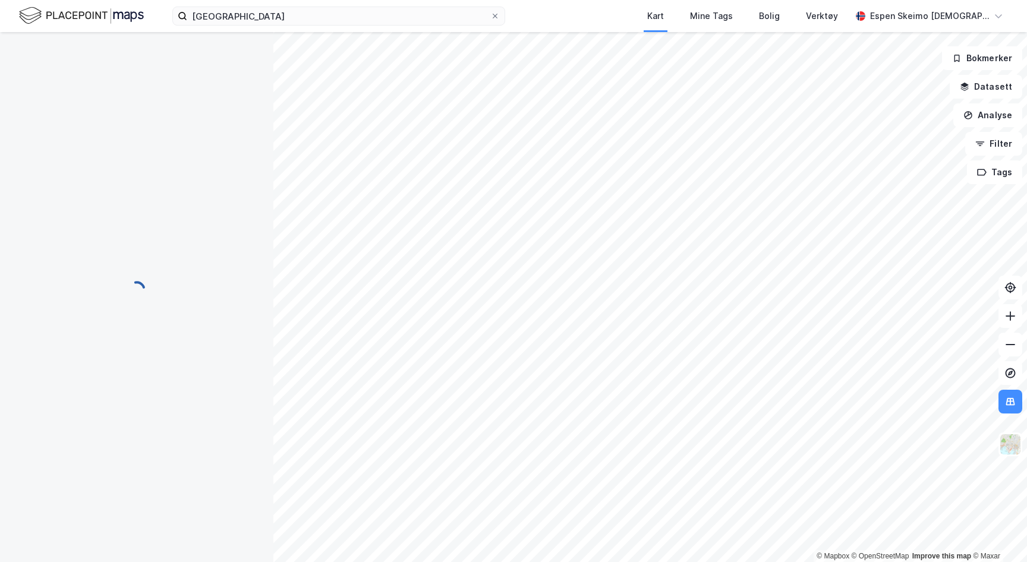
scroll to position [84, 0]
